Goal: Task Accomplishment & Management: Use online tool/utility

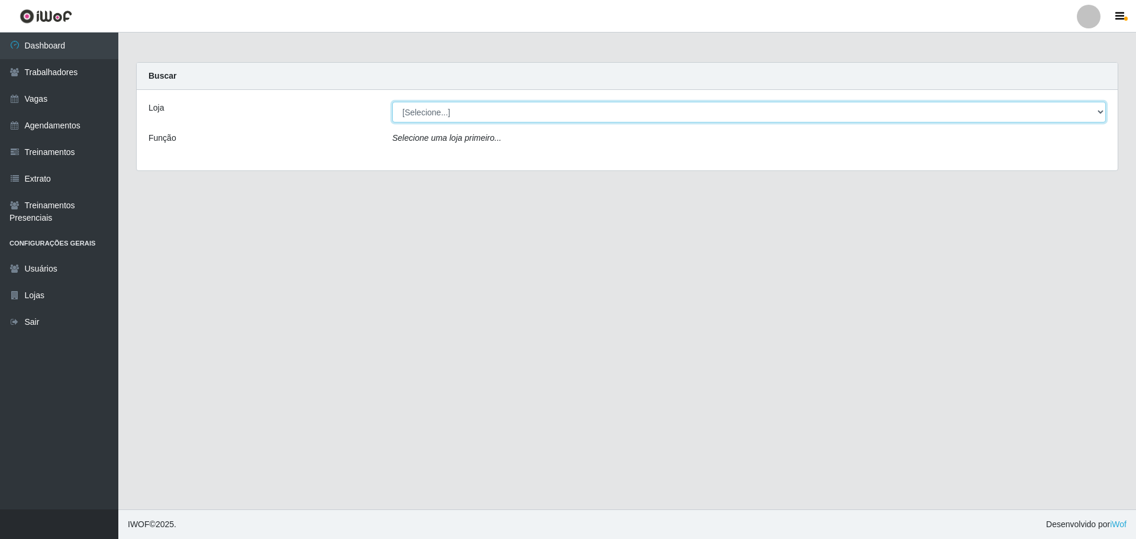
click at [535, 105] on select "[Selecione...] O ROSÁRIO ALIMENTOS" at bounding box center [748, 112] width 713 height 21
select select "349"
click at [392, 102] on select "[Selecione...] O ROSÁRIO ALIMENTOS" at bounding box center [748, 112] width 713 height 21
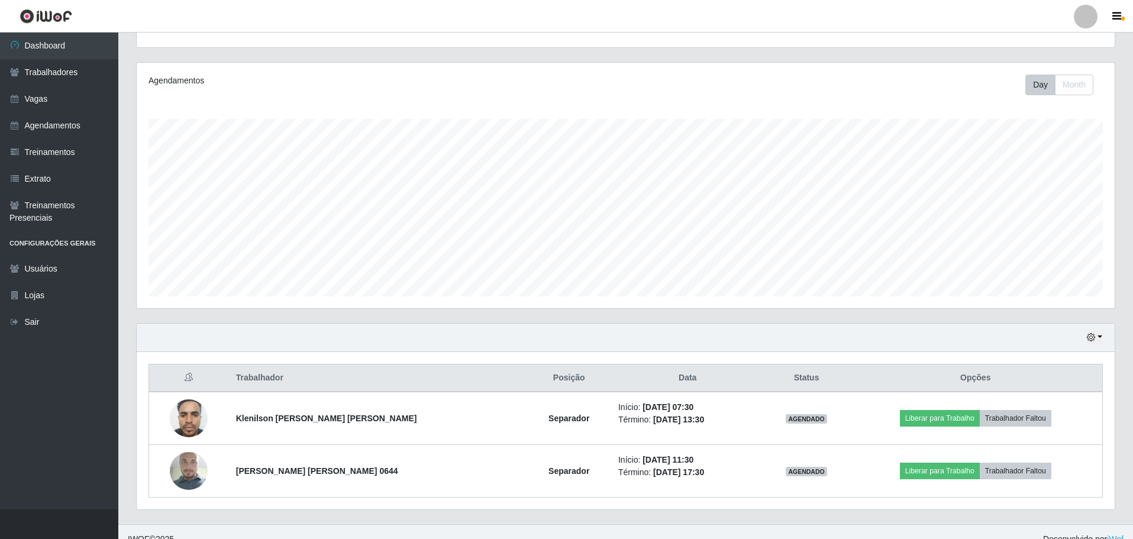
scroll to position [141, 0]
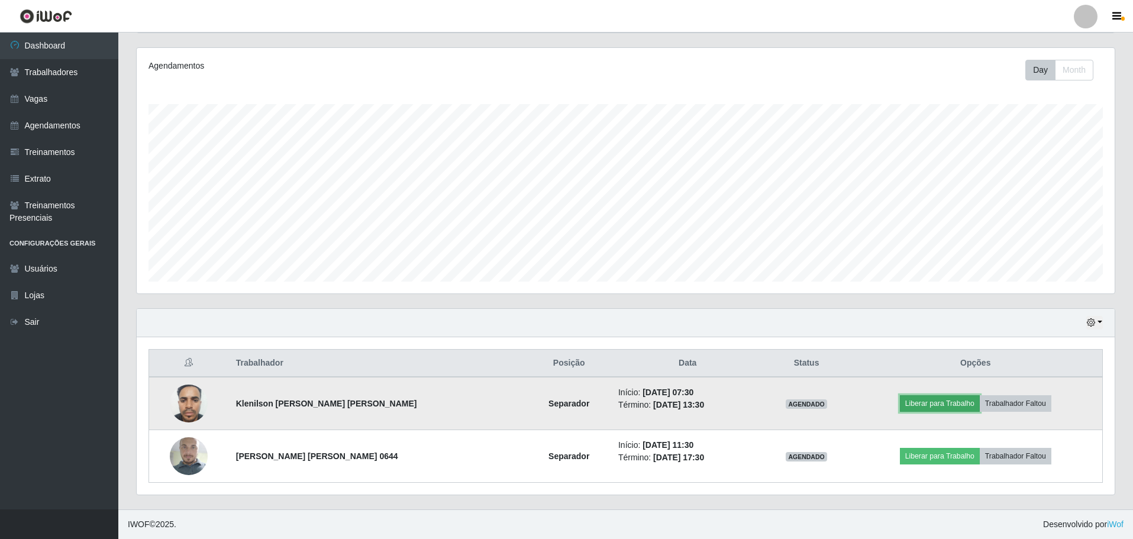
click at [935, 408] on button "Liberar para Trabalho" at bounding box center [940, 403] width 80 height 17
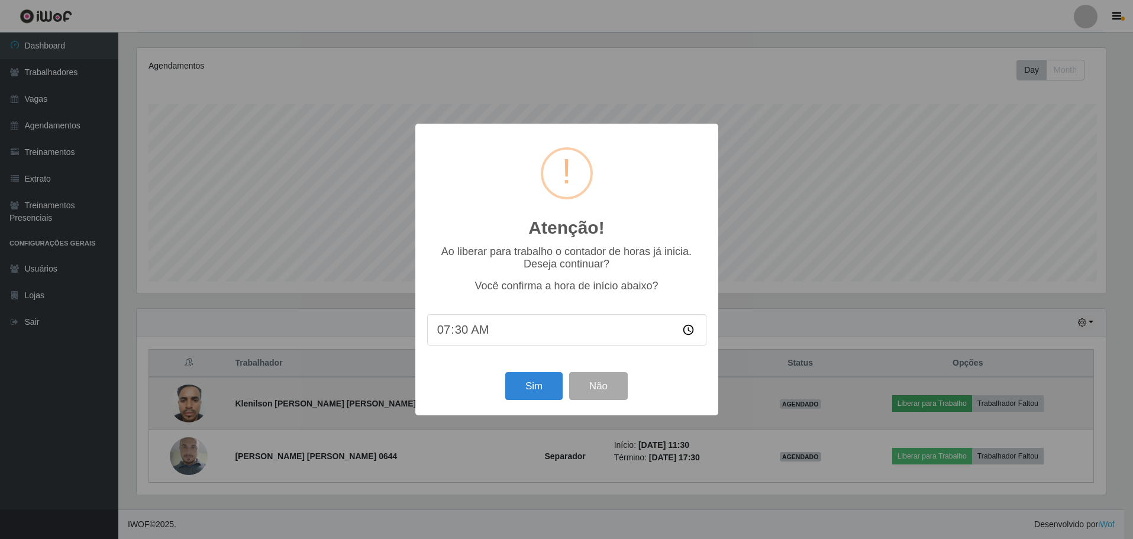
scroll to position [245, 972]
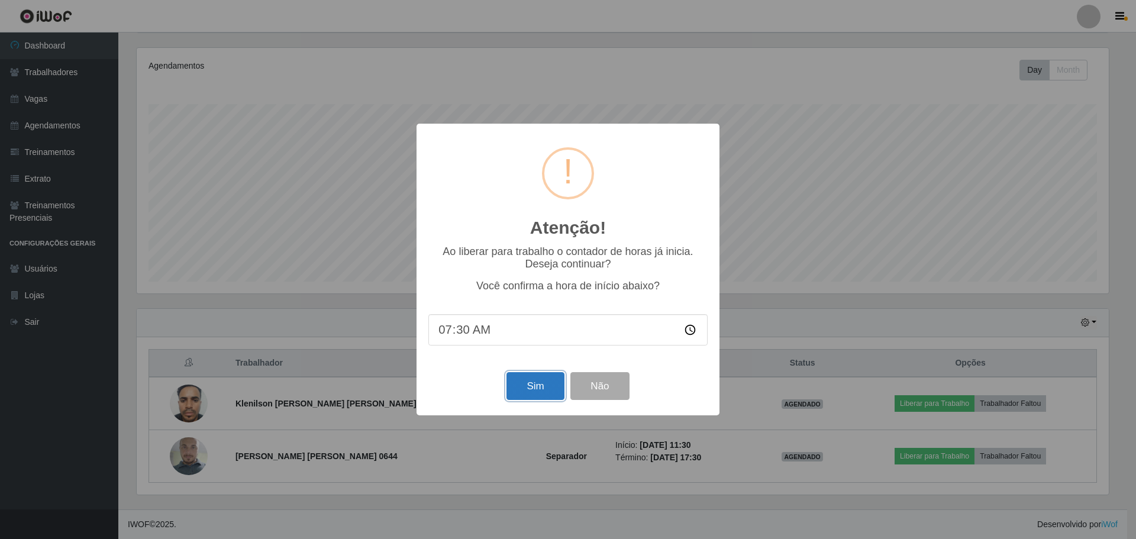
click at [544, 390] on button "Sim" at bounding box center [534, 386] width 57 height 28
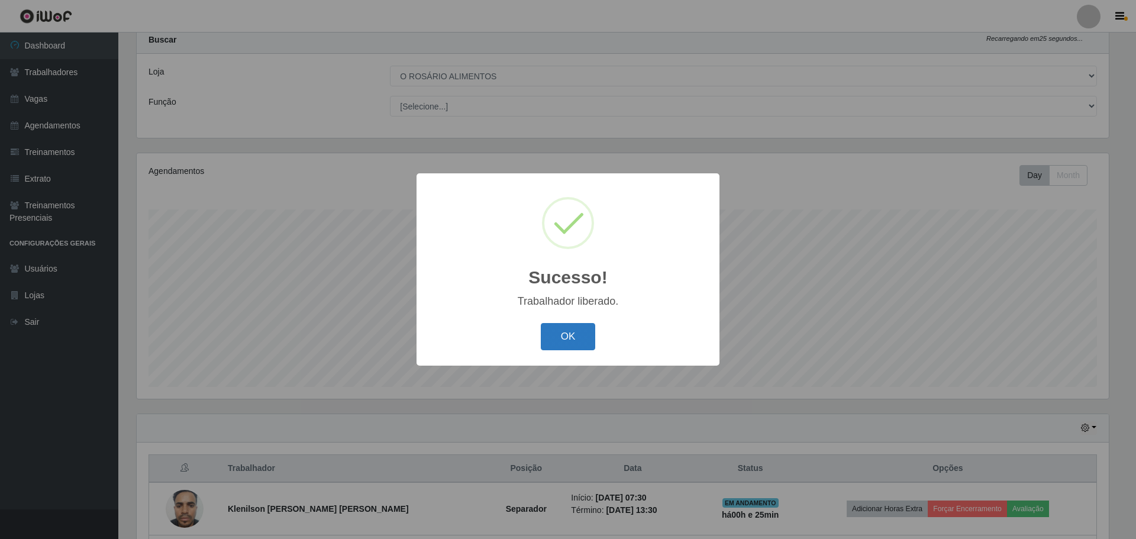
click at [590, 348] on button "OK" at bounding box center [568, 337] width 55 height 28
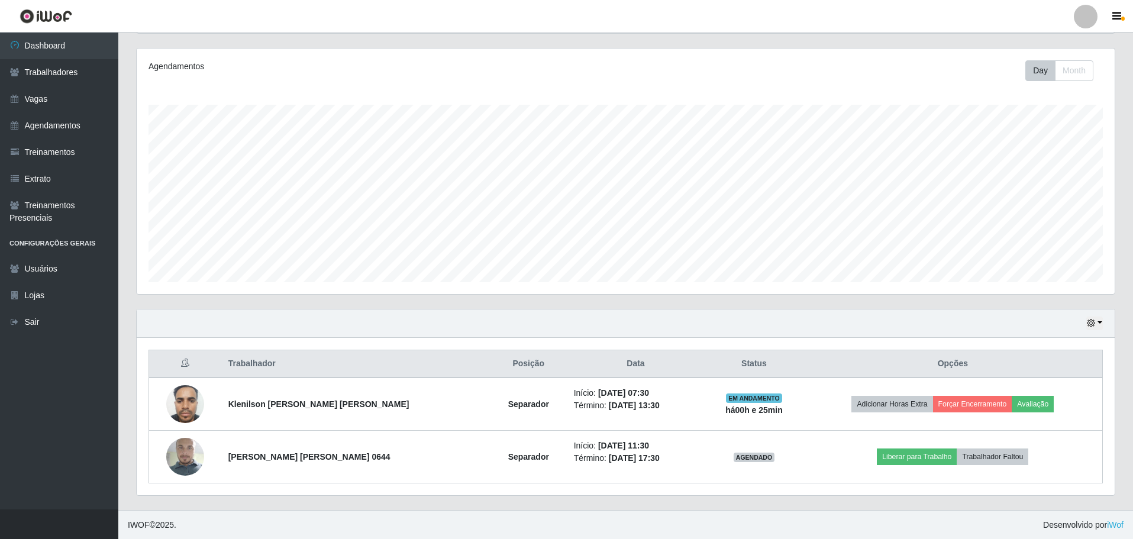
scroll to position [141, 0]
click at [1100, 328] on button "button" at bounding box center [1094, 323] width 17 height 14
click at [1082, 439] on button "Não encerrados" at bounding box center [1055, 443] width 93 height 24
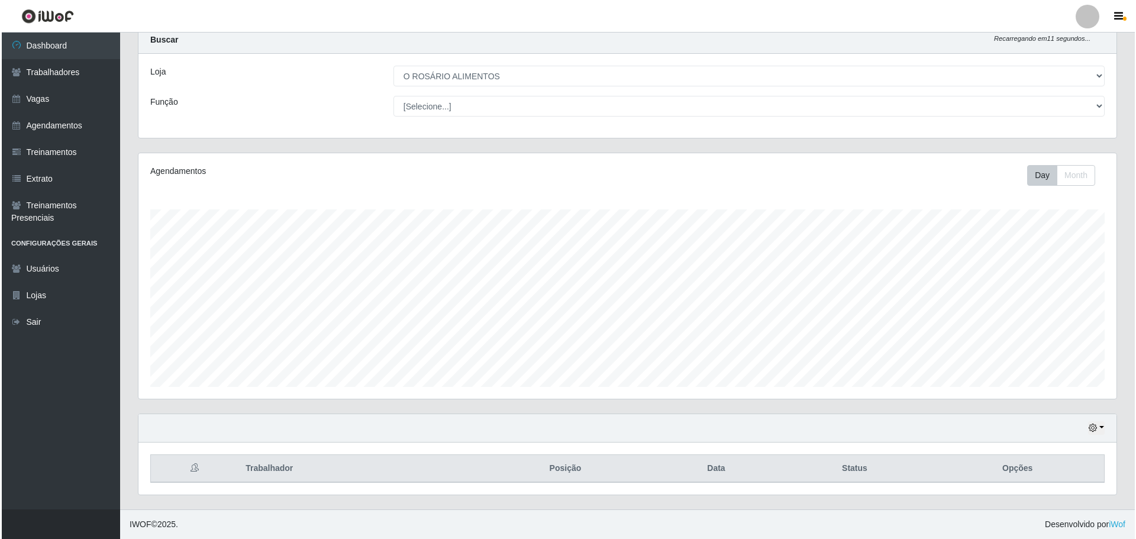
scroll to position [89, 0]
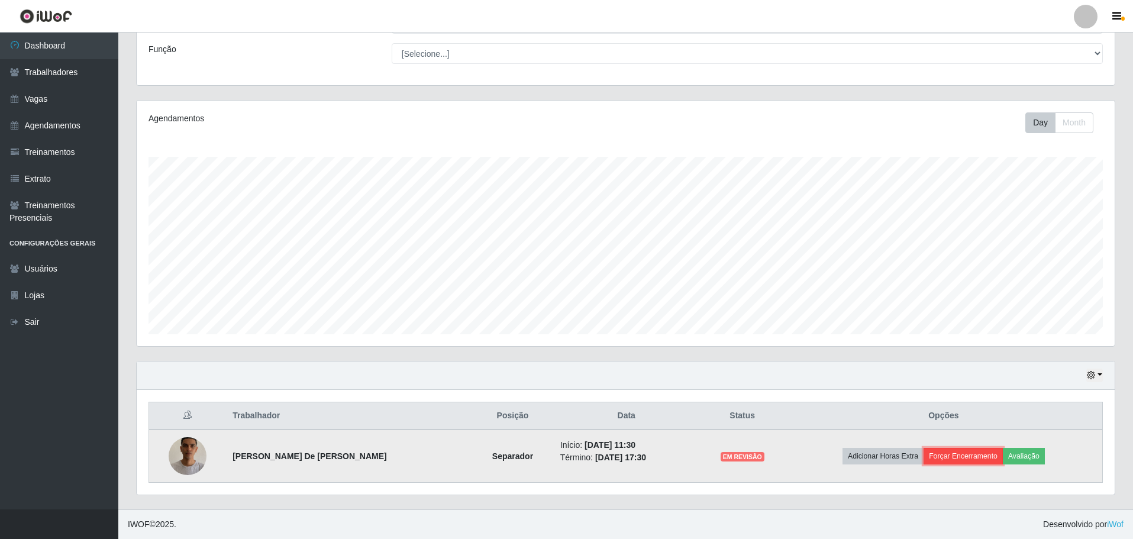
click at [990, 456] on button "Forçar Encerramento" at bounding box center [962, 456] width 79 height 17
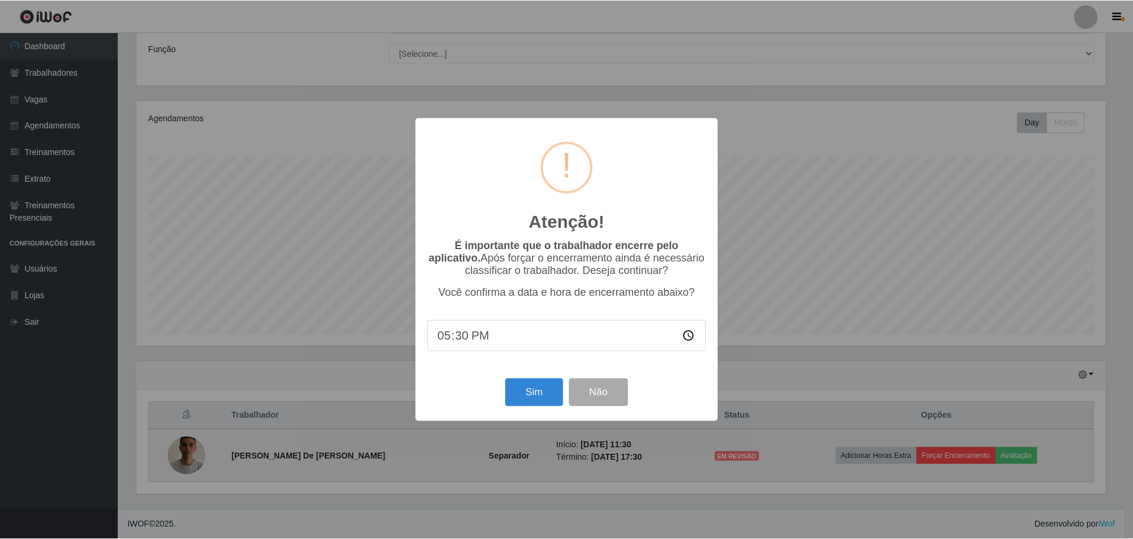
scroll to position [245, 972]
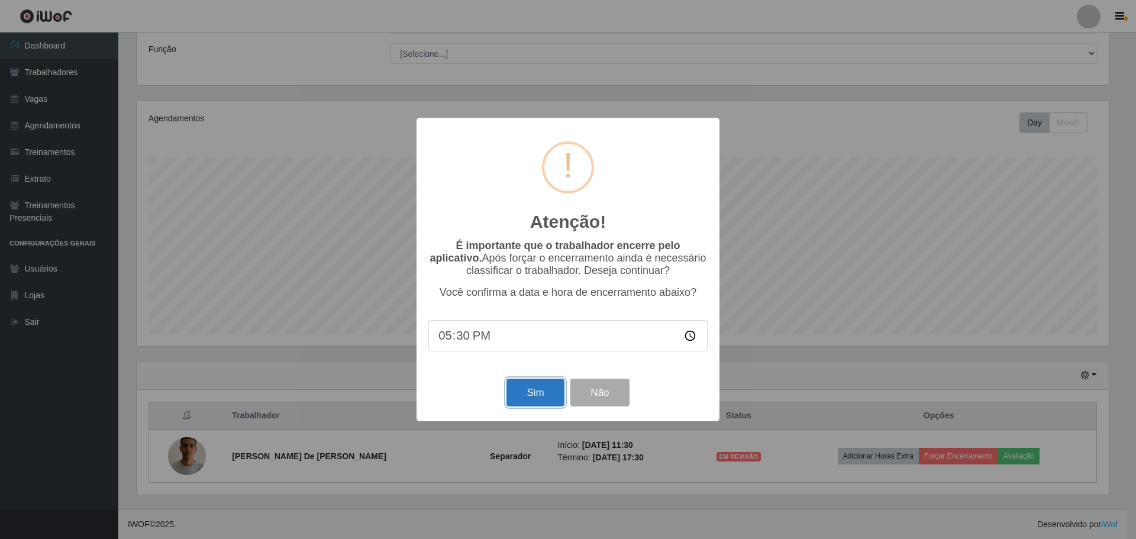
click at [548, 397] on button "Sim" at bounding box center [534, 393] width 57 height 28
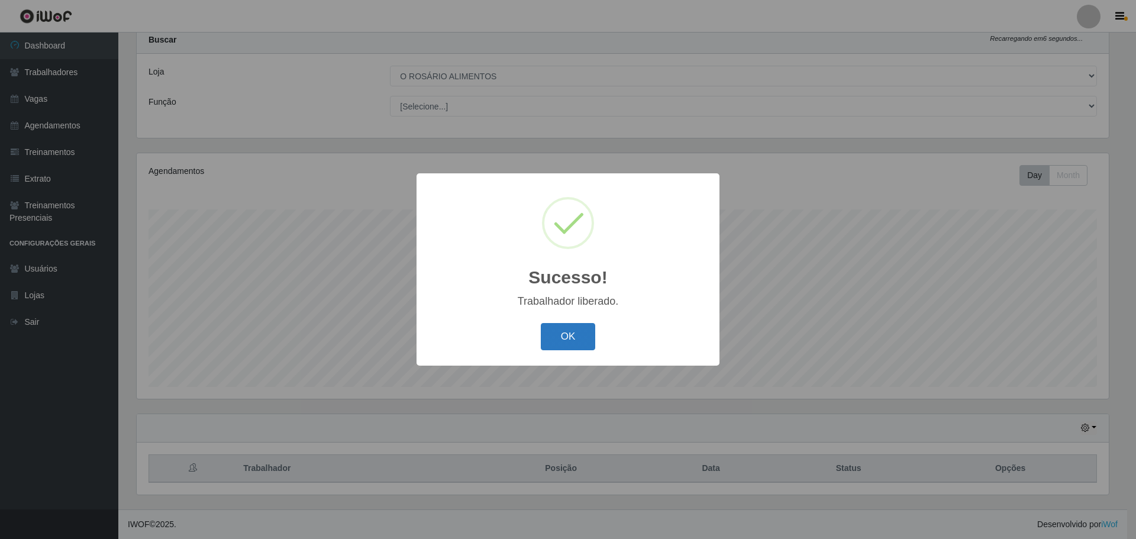
click at [567, 337] on button "OK" at bounding box center [568, 337] width 55 height 28
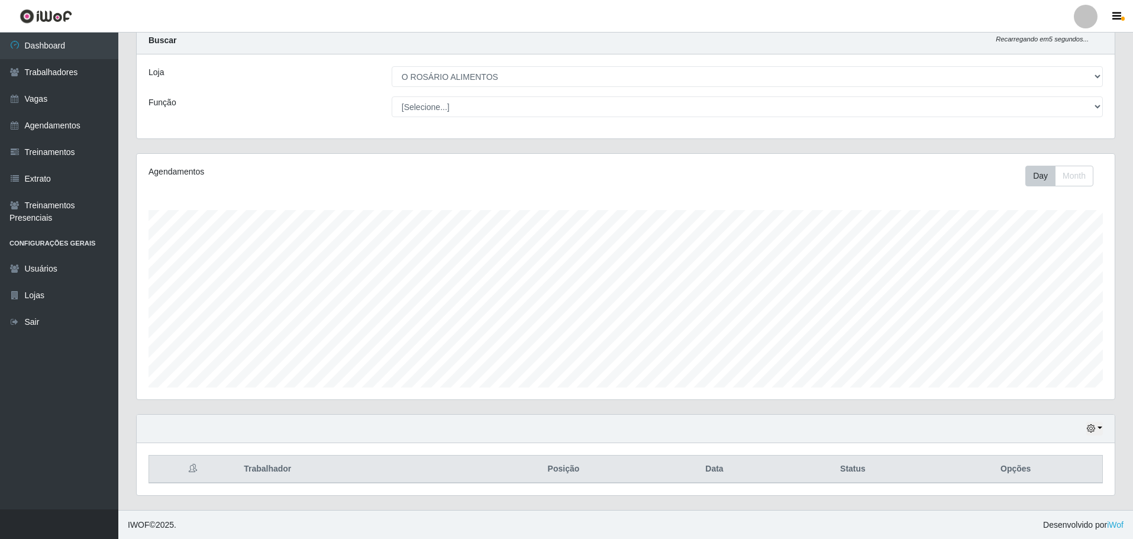
scroll to position [36, 0]
click at [1102, 430] on button "button" at bounding box center [1094, 428] width 17 height 14
click at [1074, 306] on button "Hoje" at bounding box center [1055, 309] width 93 height 25
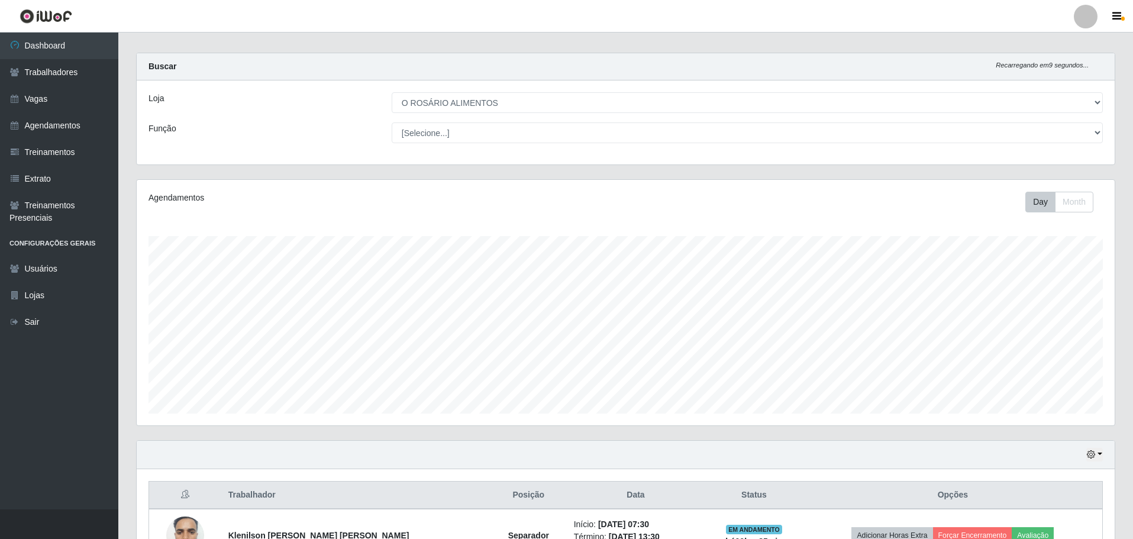
scroll to position [0, 0]
